Goal: Transaction & Acquisition: Subscribe to service/newsletter

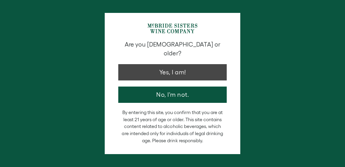
click at [146, 65] on button "Yes, I am!" at bounding box center [172, 72] width 109 height 16
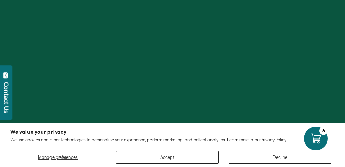
click at [241, 156] on button "Decline" at bounding box center [280, 157] width 103 height 13
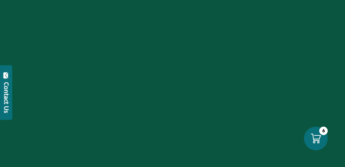
scroll to position [65, 0]
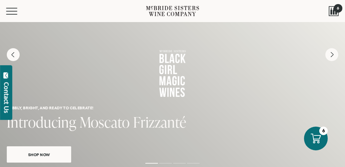
click at [332, 13] on div at bounding box center [334, 11] width 10 height 10
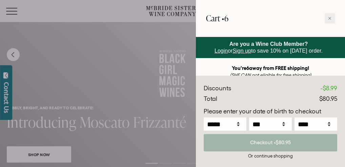
scroll to position [0, 0]
click at [329, 18] on icon at bounding box center [329, 18] width 3 height 3
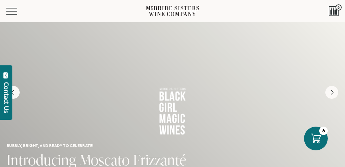
scroll to position [18, 0]
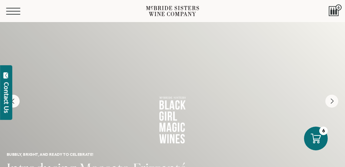
click at [15, 13] on button "Menu" at bounding box center [18, 11] width 24 height 7
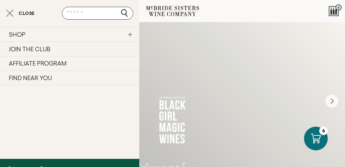
click at [184, 44] on div "Bubbly, bright, and ready to celebrate! Introducing Moscato Frizzanté Shop Now" at bounding box center [172, 114] width 345 height 223
click at [71, 46] on link "JOIN THE CLUB" at bounding box center [69, 49] width 139 height 15
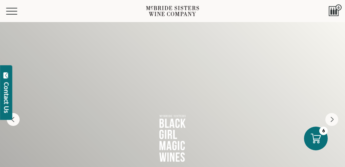
click at [173, 8] on icon at bounding box center [172, 11] width 53 height 15
